Goal: Task Accomplishment & Management: Manage account settings

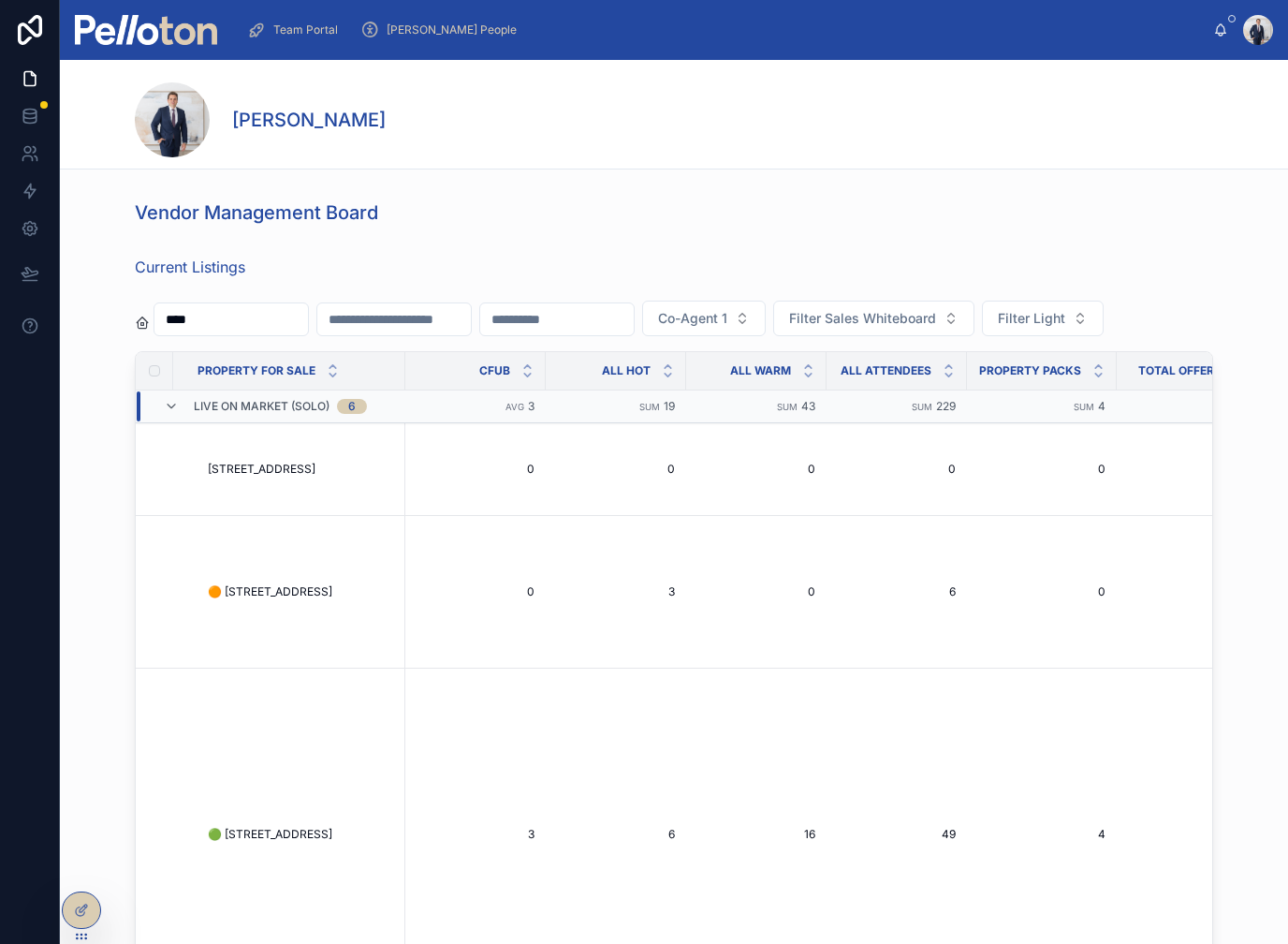
click at [308, 318] on input "****" at bounding box center [231, 319] width 154 height 26
type input "*"
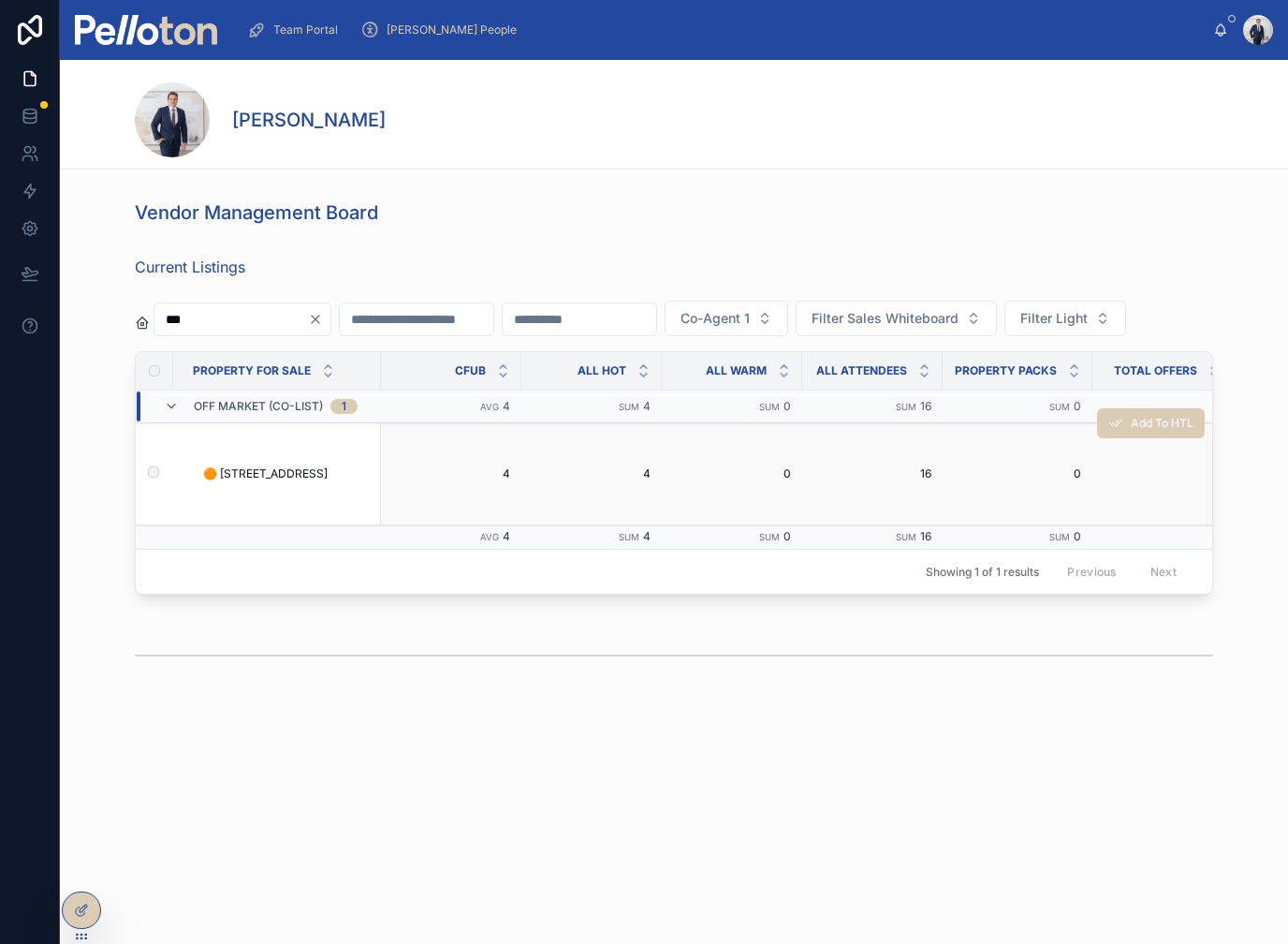
type input "***"
click at [274, 526] on td "🟠 [STREET_ADDRESS] 🟠 [STREET_ADDRESS]" at bounding box center [281, 473] width 200 height 102
click at [268, 498] on td "🟠 [STREET_ADDRESS] 🟠 [STREET_ADDRESS]" at bounding box center [281, 473] width 200 height 102
click at [257, 481] on span "🟠 [STREET_ADDRESS]" at bounding box center [265, 473] width 125 height 15
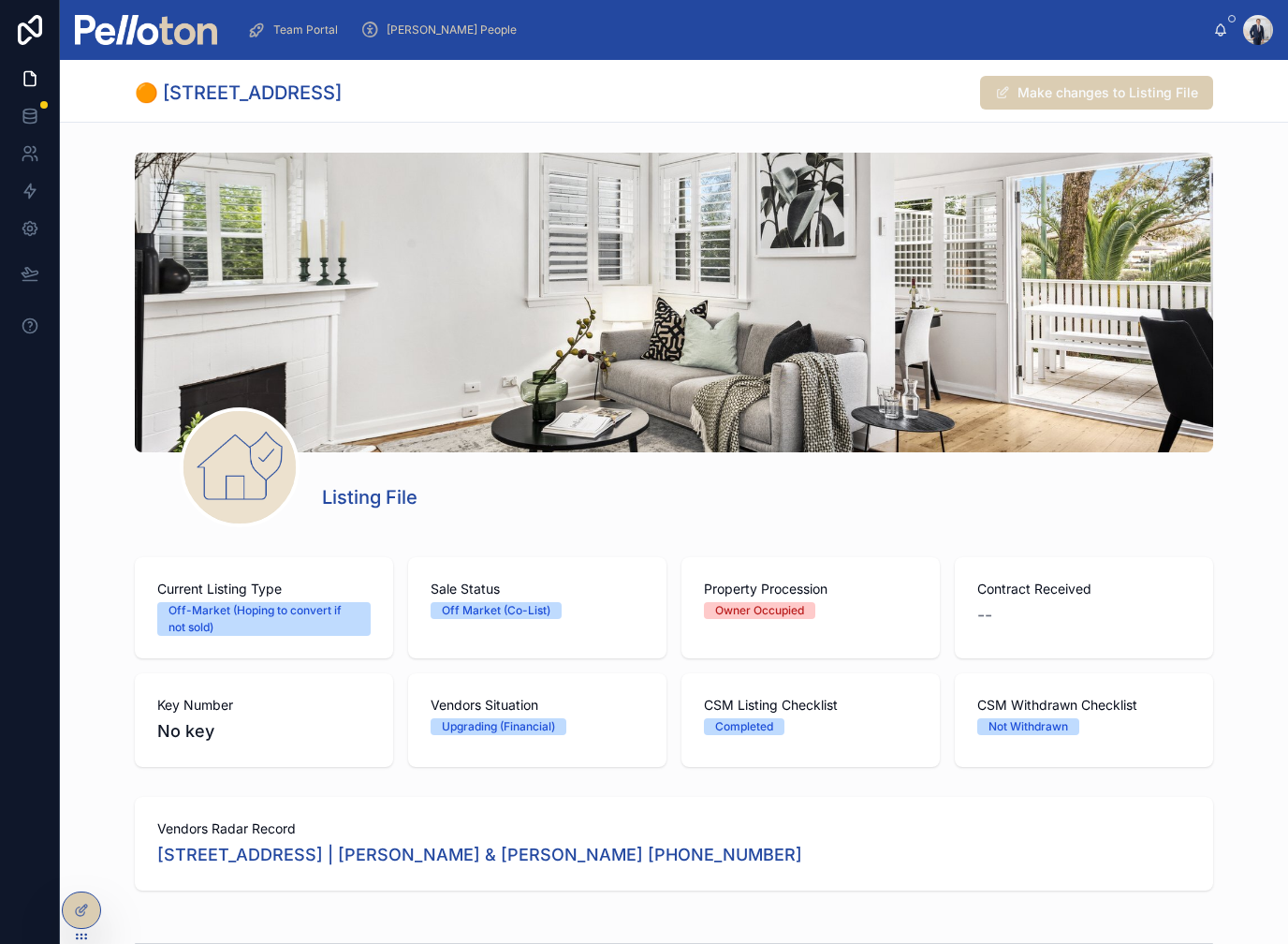
click at [279, 505] on span at bounding box center [240, 468] width 112 height 112
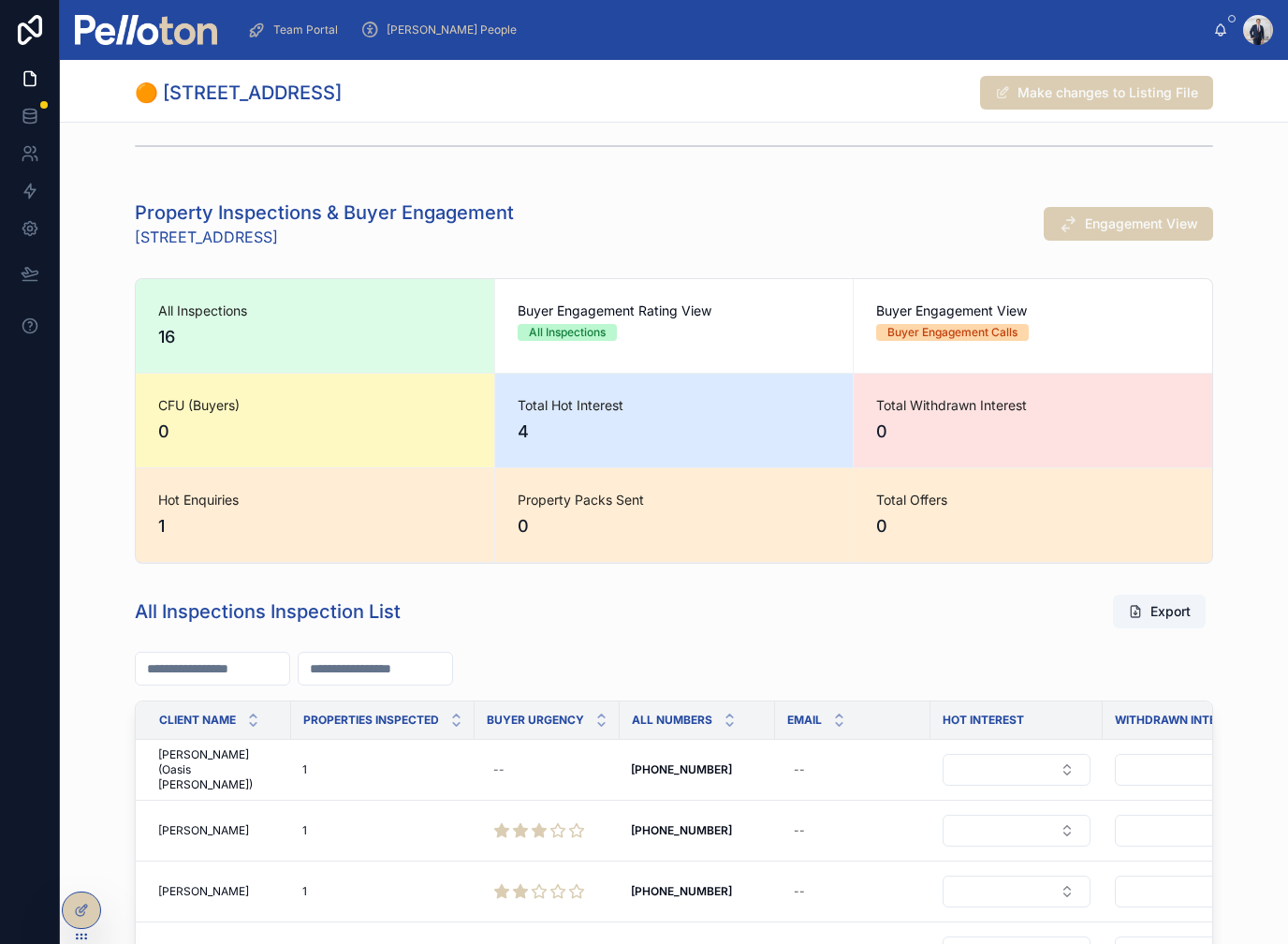
scroll to position [739, 0]
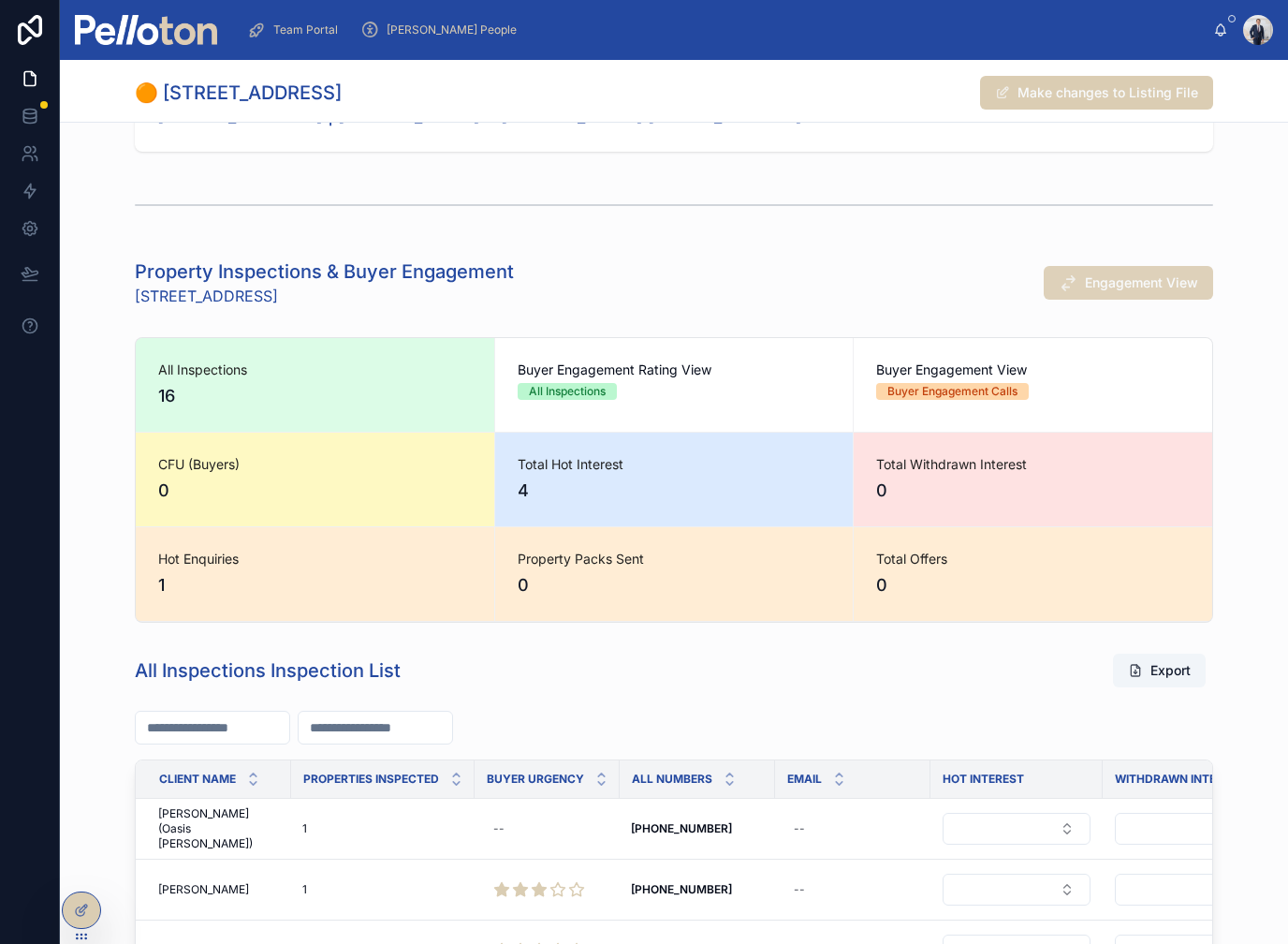
click at [1150, 284] on span "Engagement View" at bounding box center [1141, 282] width 113 height 18
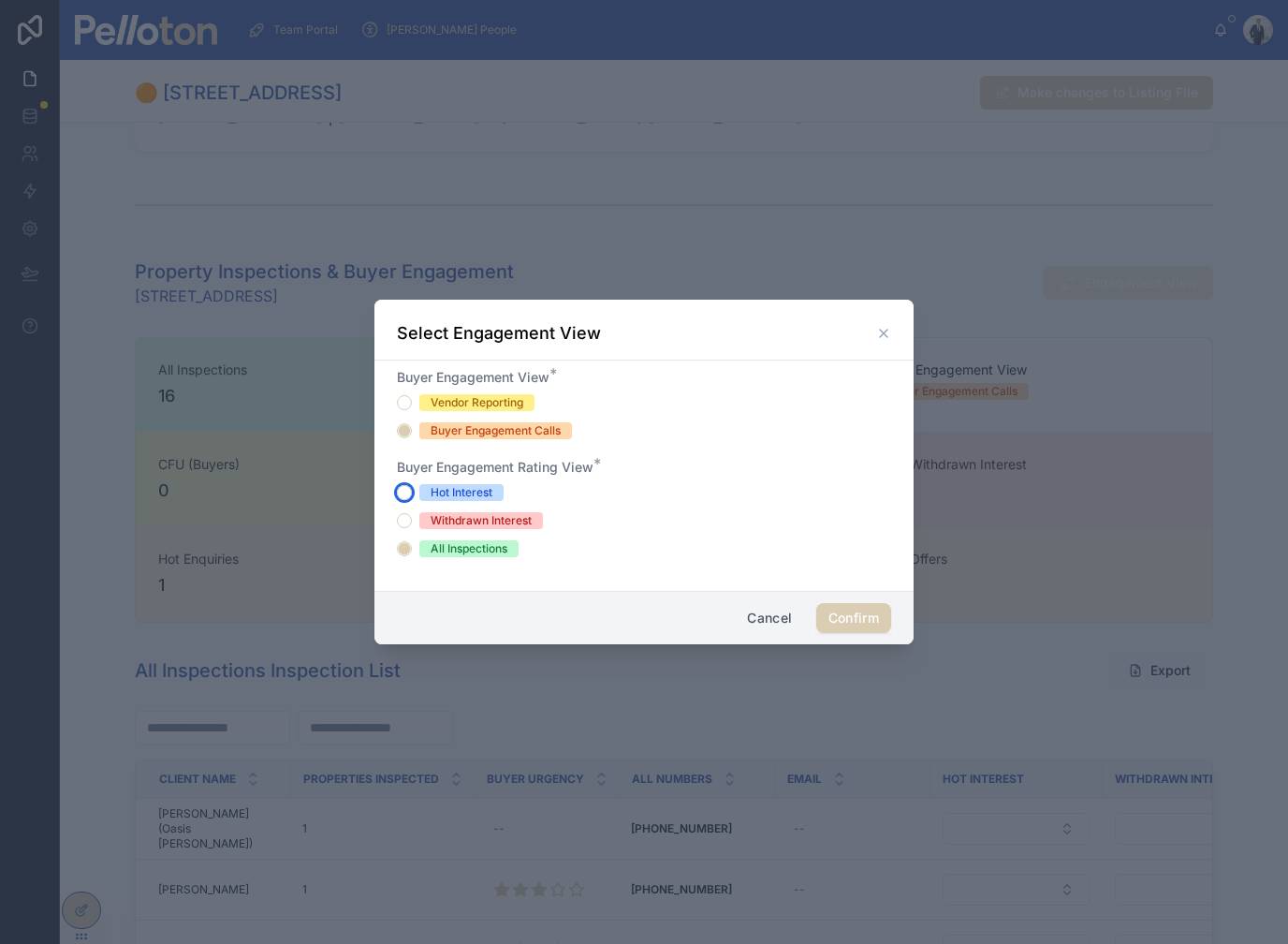
click at [405, 485] on button "Hot Interest" at bounding box center [404, 492] width 15 height 15
click at [881, 615] on button "Confirm" at bounding box center [853, 618] width 75 height 30
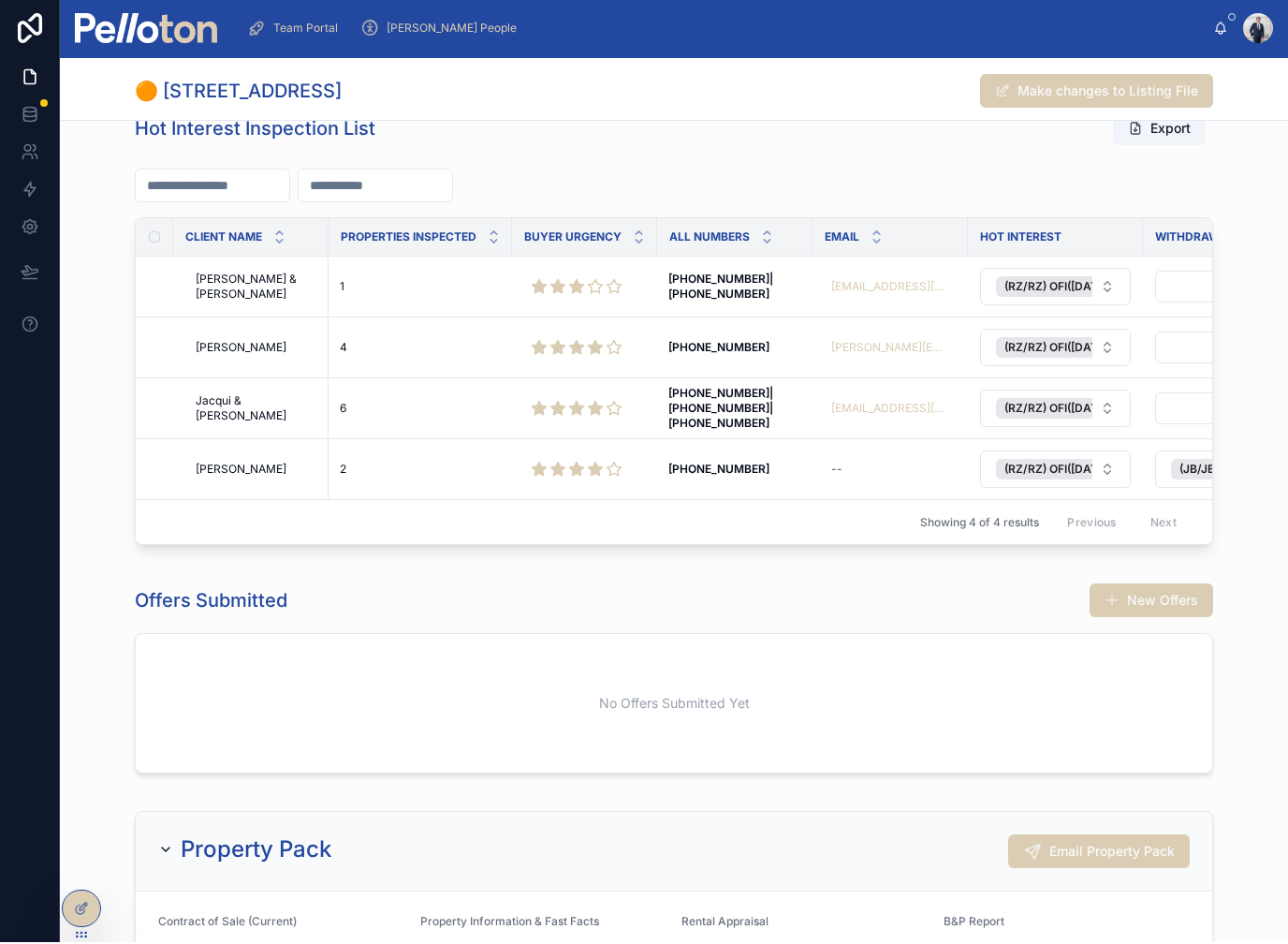
scroll to position [2, 0]
